Goal: Transaction & Acquisition: Purchase product/service

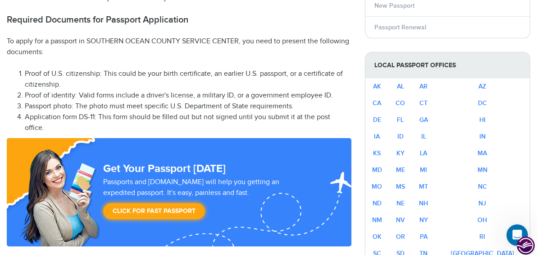
scroll to position [526, 0]
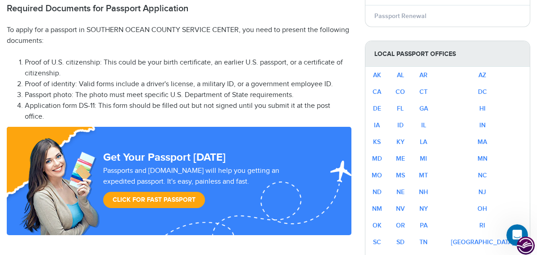
click at [174, 192] on link "Click for Fast Passport" at bounding box center [154, 200] width 102 height 16
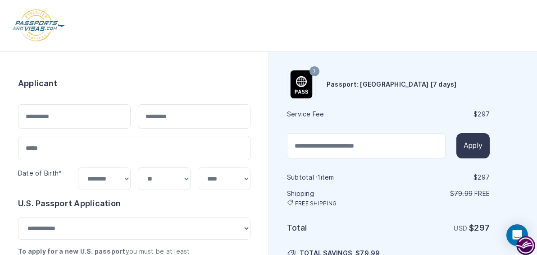
select select "***"
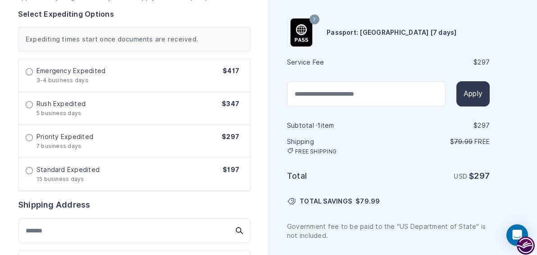
scroll to position [284, 0]
